Goal: Task Accomplishment & Management: Manage account settings

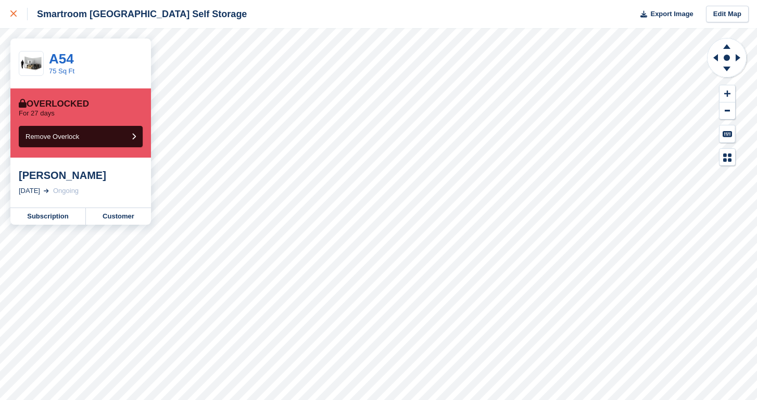
click at [18, 16] on div at bounding box center [18, 14] width 17 height 12
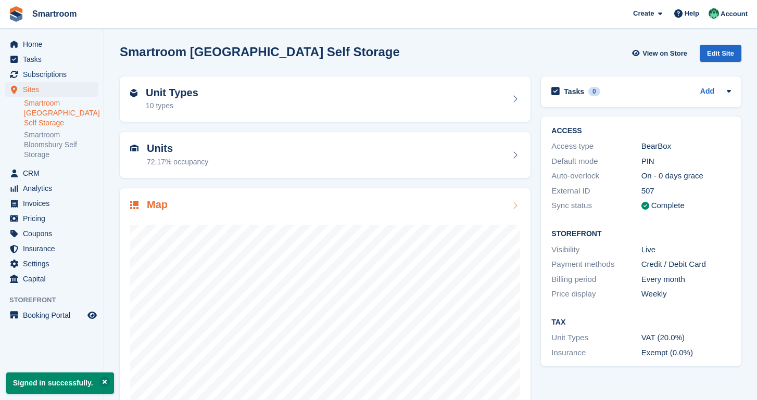
click at [338, 223] on div at bounding box center [325, 316] width 390 height 208
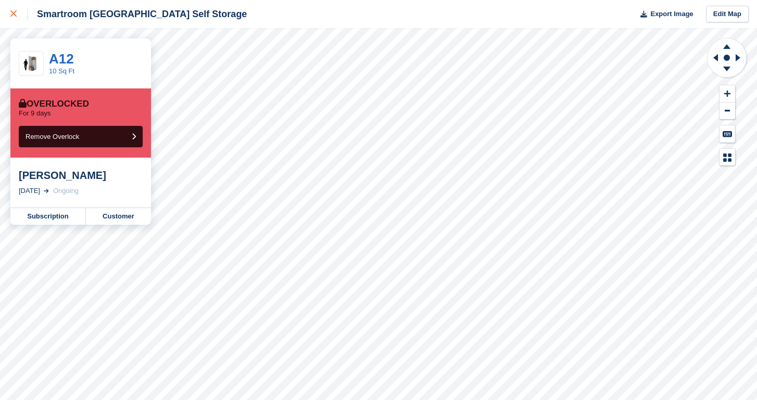
click at [12, 16] on icon at bounding box center [13, 13] width 6 height 6
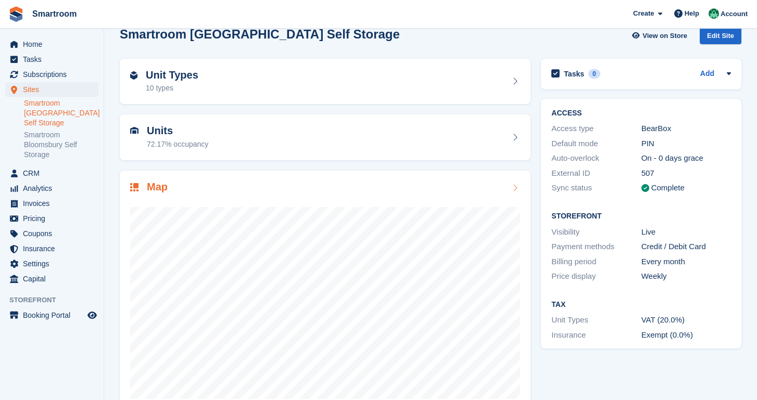
scroll to position [8, 0]
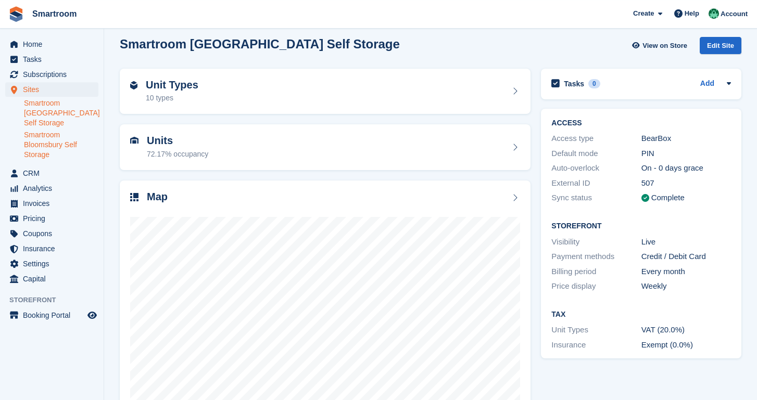
click at [50, 149] on link "Smartroom Bloomsbury Self Storage" at bounding box center [61, 145] width 74 height 30
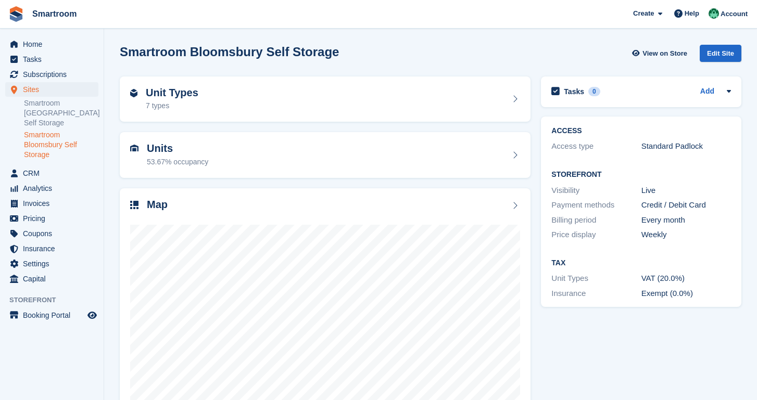
scroll to position [44, 0]
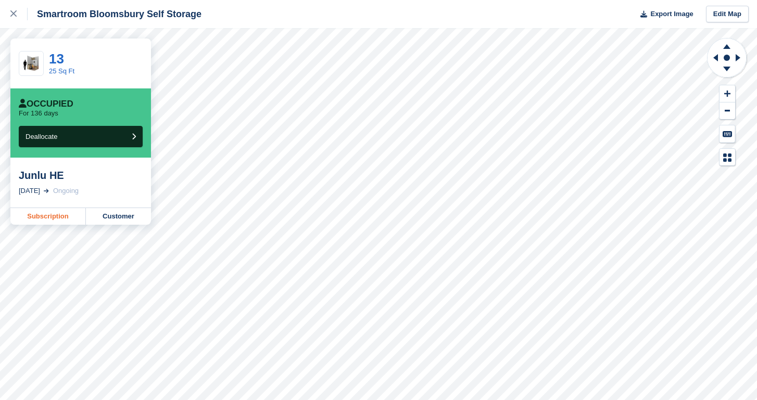
click at [59, 216] on link "Subscription" at bounding box center [47, 216] width 75 height 17
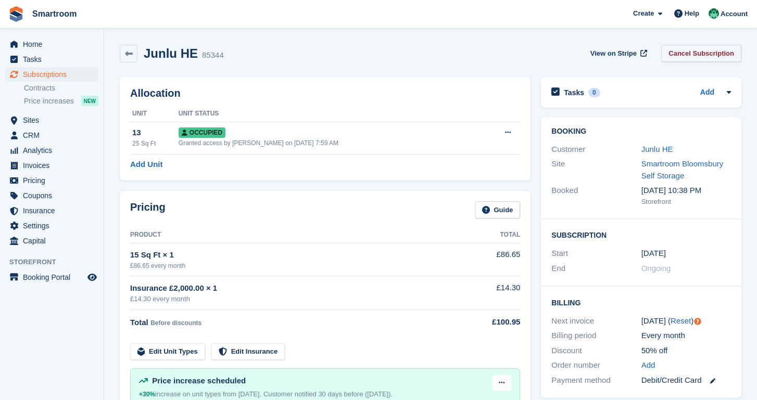
click at [700, 53] on link "Cancel Subscription" at bounding box center [701, 53] width 80 height 17
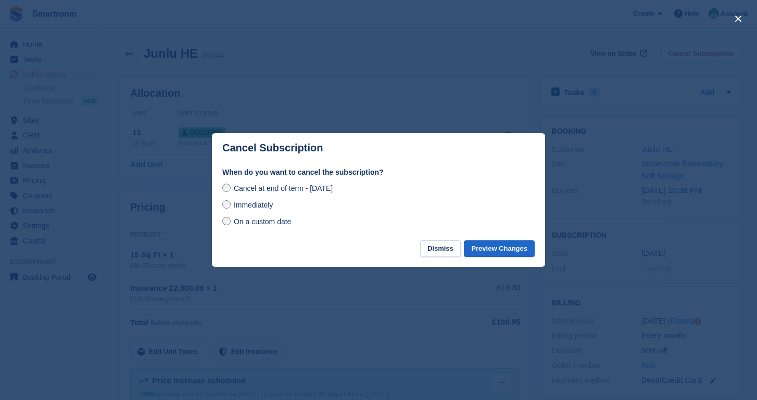
click at [261, 227] on div "On a custom date" at bounding box center [378, 221] width 312 height 12
click at [274, 221] on span "On a custom date" at bounding box center [263, 222] width 58 height 8
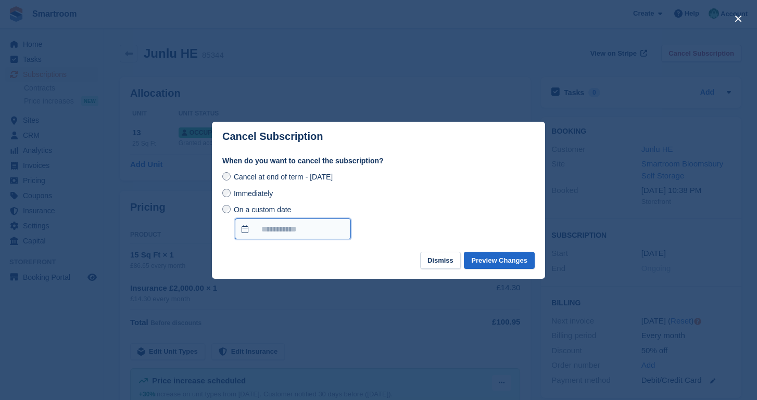
click at [299, 235] on input "On a custom date" at bounding box center [293, 229] width 116 height 21
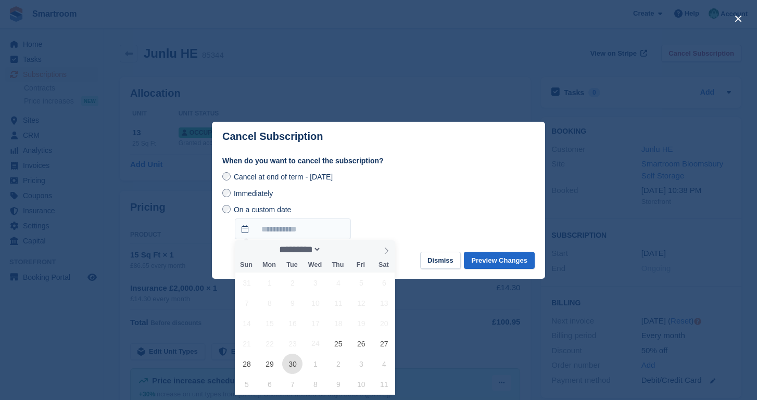
click at [296, 365] on span "30" at bounding box center [292, 364] width 20 height 20
type input "**********"
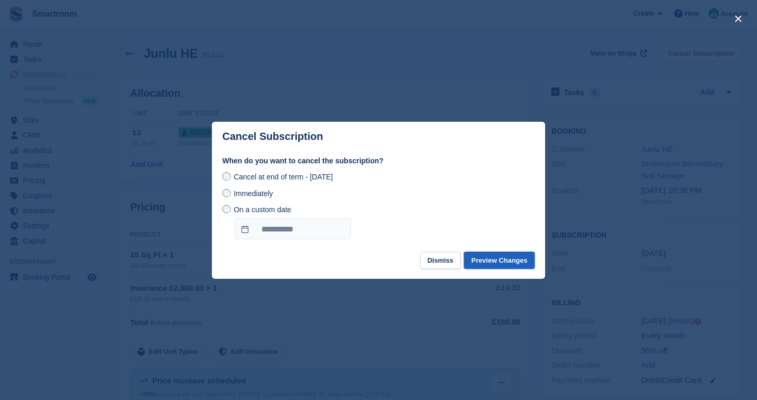
click at [487, 258] on button "Preview Changes" at bounding box center [499, 260] width 71 height 17
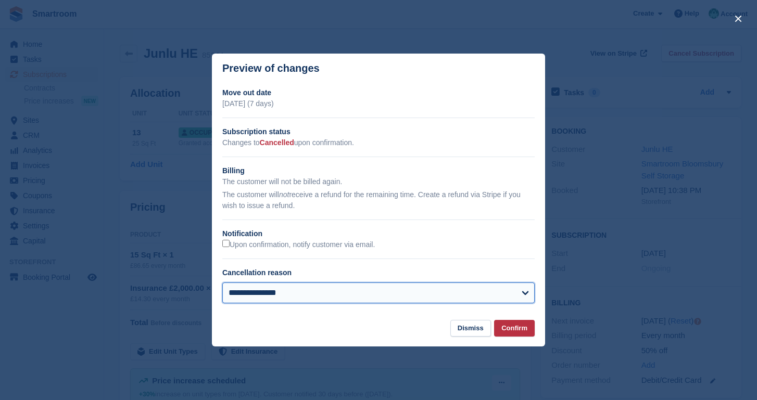
click at [222, 283] on select "**********" at bounding box center [378, 293] width 312 height 21
select select "**********"
click option "**********" at bounding box center [0, 0] width 0 height 0
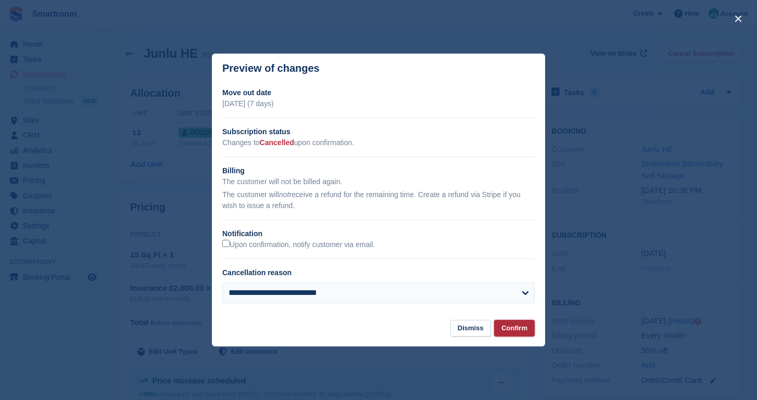
click at [519, 329] on button "Confirm" at bounding box center [514, 328] width 41 height 17
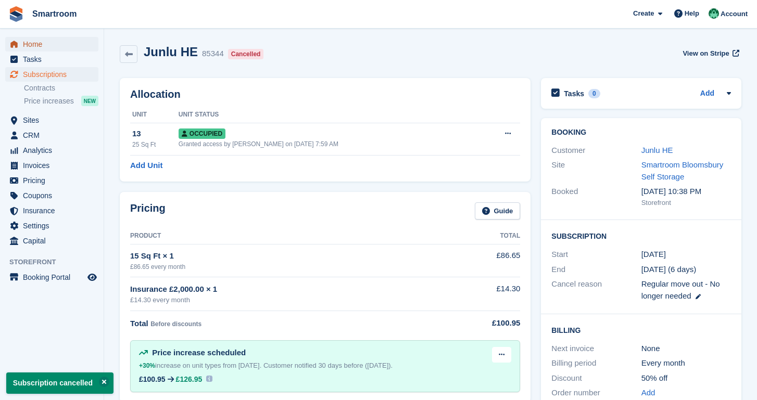
click at [44, 40] on span "Home" at bounding box center [54, 44] width 62 height 15
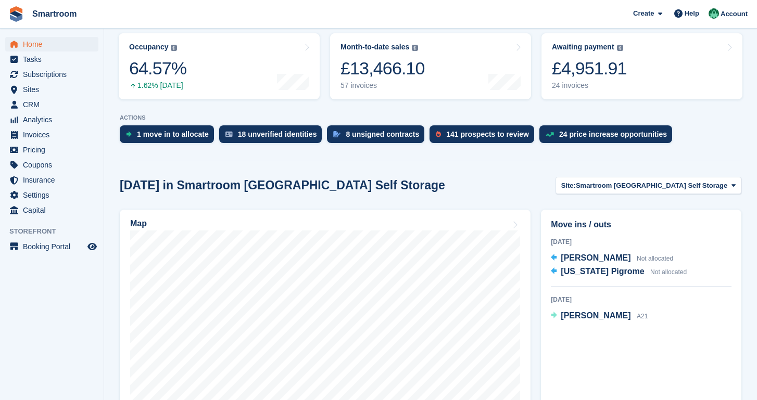
scroll to position [133, 0]
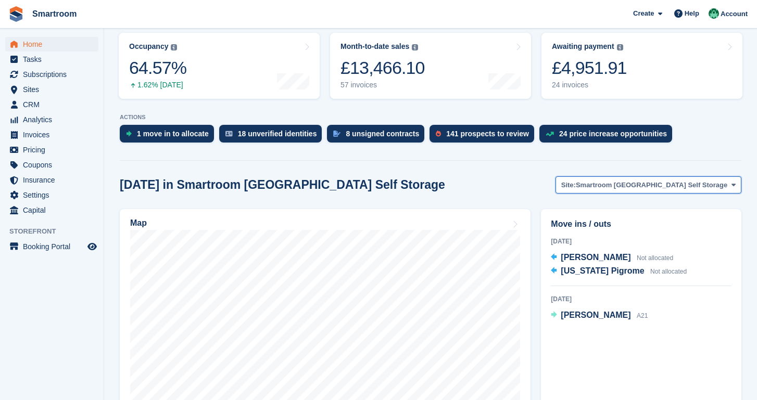
click at [617, 186] on span "Smartroom [GEOGRAPHIC_DATA] Self Storage" at bounding box center [651, 185] width 151 height 10
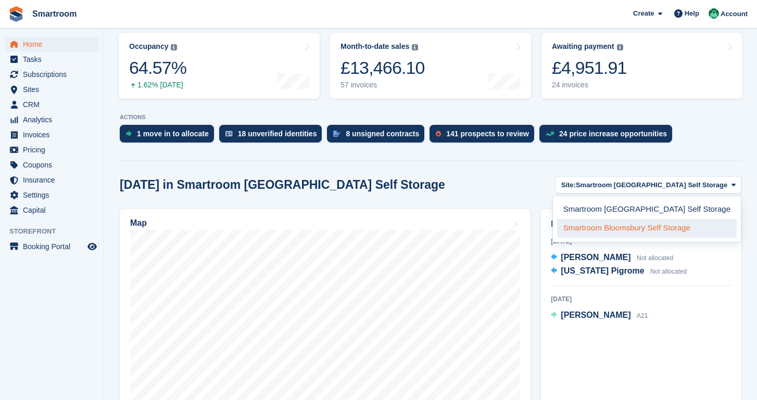
click at [628, 229] on link "Smartroom Bloomsbury Self Storage" at bounding box center [647, 228] width 180 height 19
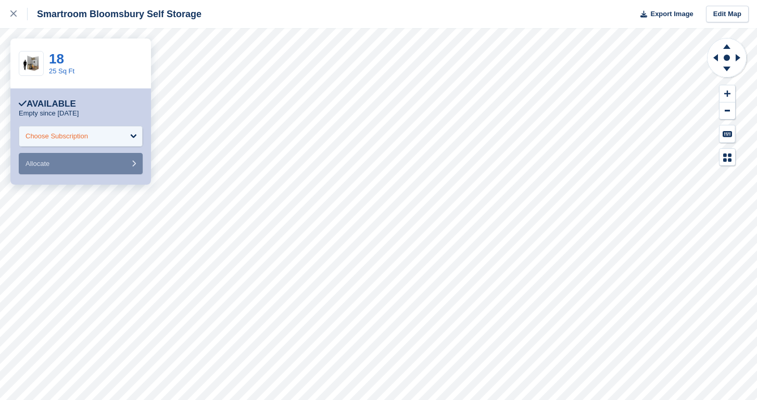
click at [99, 138] on div "Choose Subscription" at bounding box center [81, 136] width 124 height 21
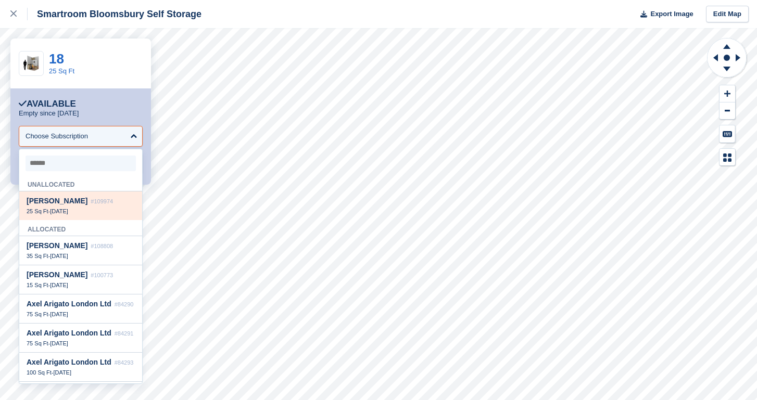
click at [90, 208] on div "Ellen Charlesworth #109974 25 Sq Ft - 26 Sep" at bounding box center [80, 206] width 123 height 29
select select "******"
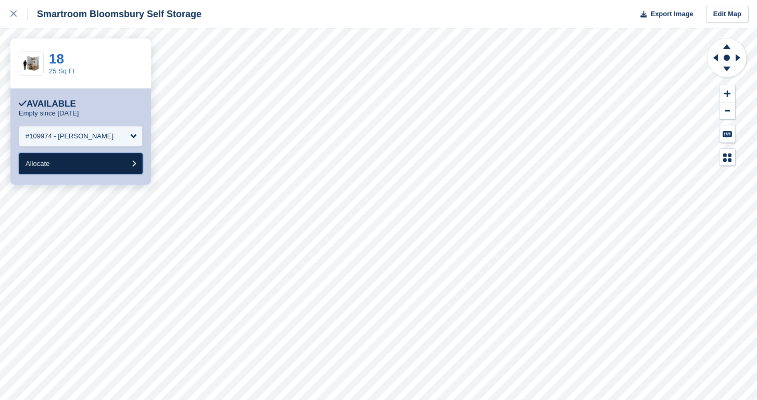
click at [100, 160] on button "Allocate" at bounding box center [81, 163] width 124 height 21
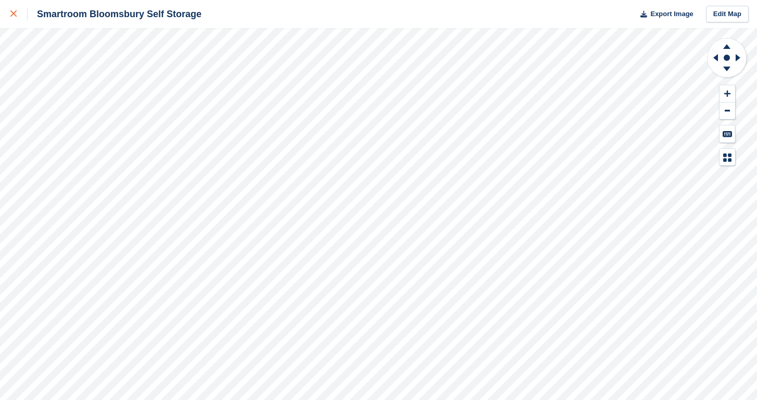
click at [10, 20] on link at bounding box center [14, 14] width 28 height 28
